Goal: Task Accomplishment & Management: Manage account settings

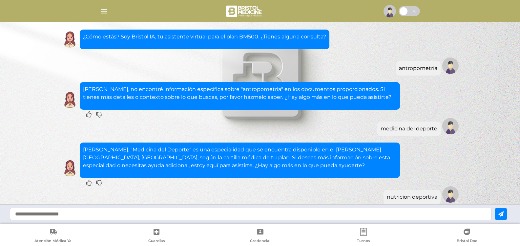
scroll to position [136, 0]
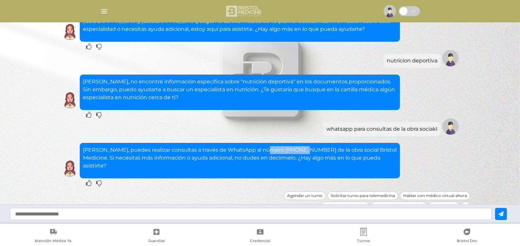
click at [259, 13] on img at bounding box center [244, 11] width 39 height 16
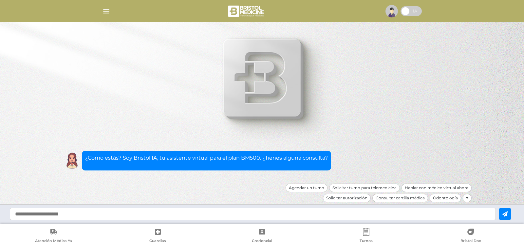
click at [109, 12] on img "button" at bounding box center [106, 11] width 8 height 8
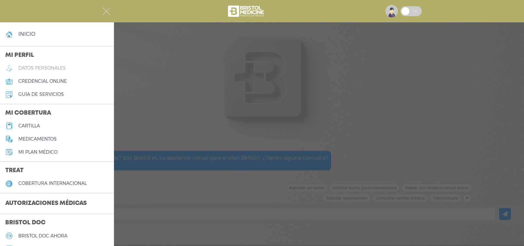
click at [49, 69] on h5 "datos personales" at bounding box center [42, 68] width 48 height 6
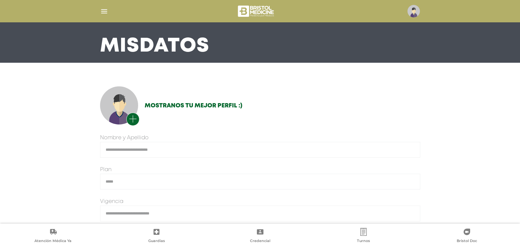
scroll to position [29, 0]
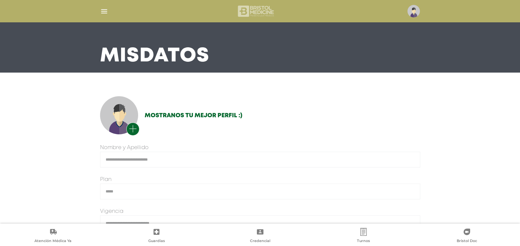
click at [239, 11] on img at bounding box center [256, 11] width 39 height 16
